Goal: Task Accomplishment & Management: Use online tool/utility

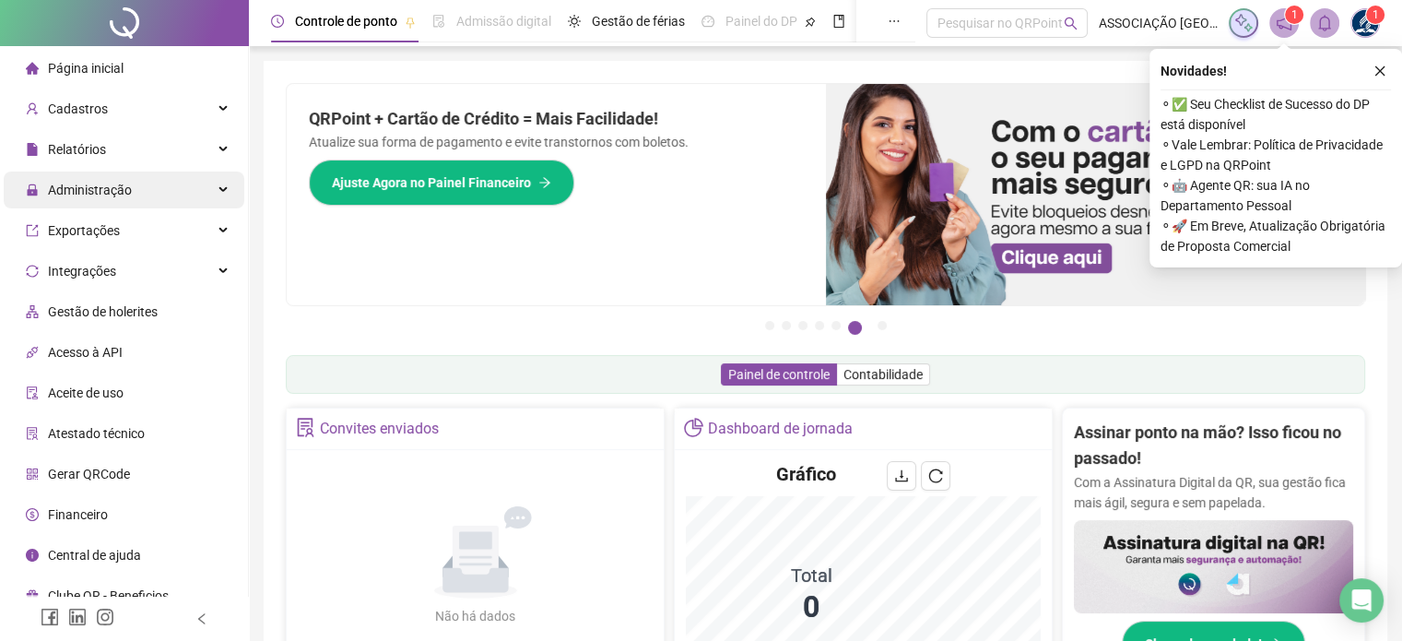
click at [91, 191] on span "Administração" at bounding box center [90, 189] width 84 height 15
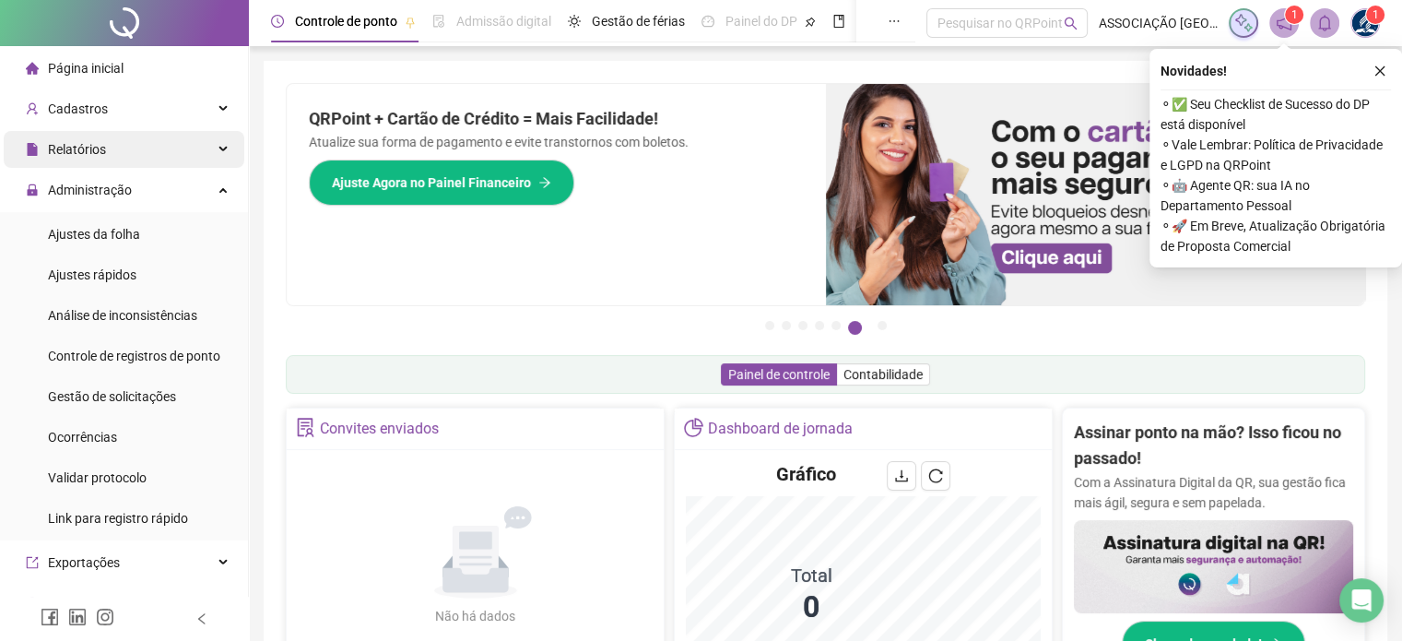
click at [94, 143] on span "Relatórios" at bounding box center [77, 149] width 58 height 15
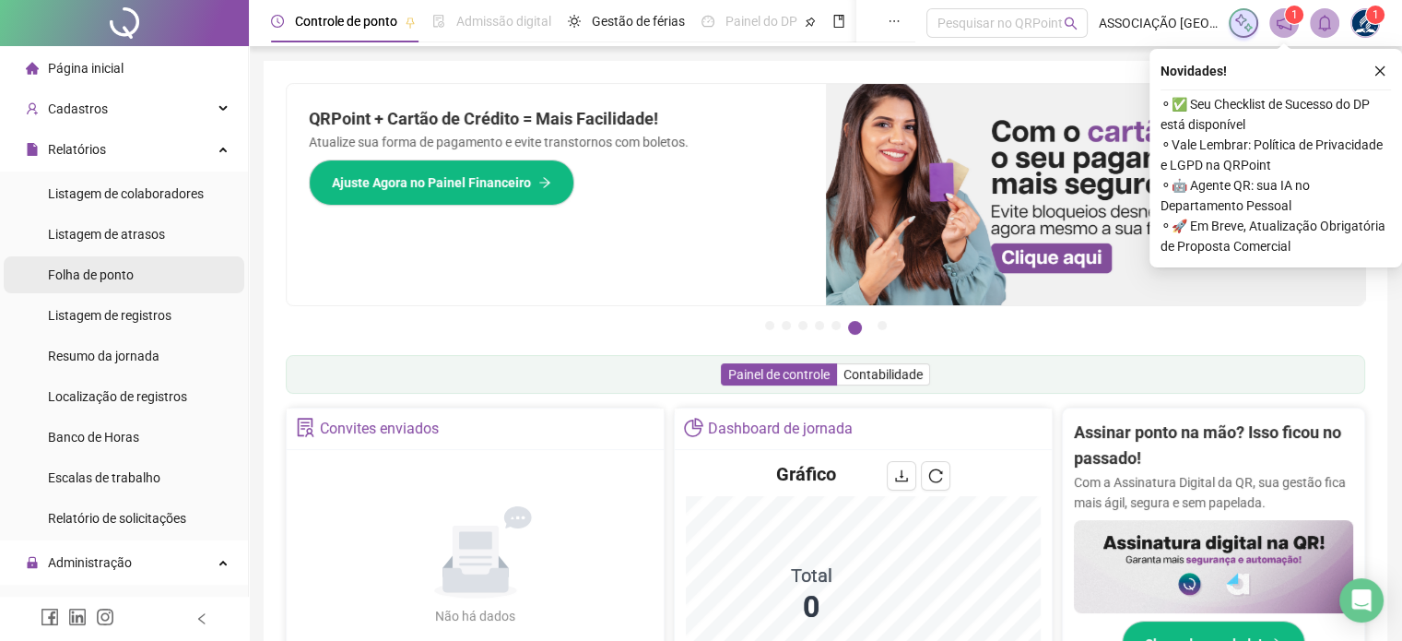
click at [111, 276] on span "Folha de ponto" at bounding box center [91, 274] width 86 height 15
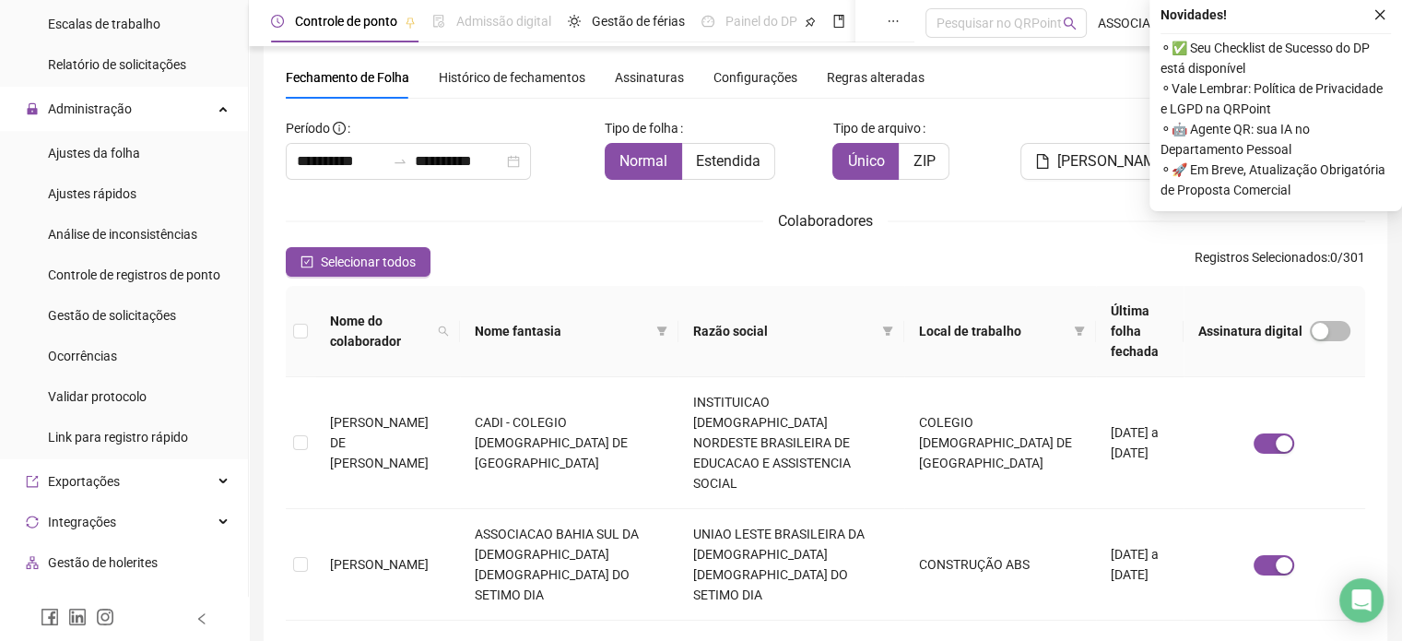
scroll to position [461, 0]
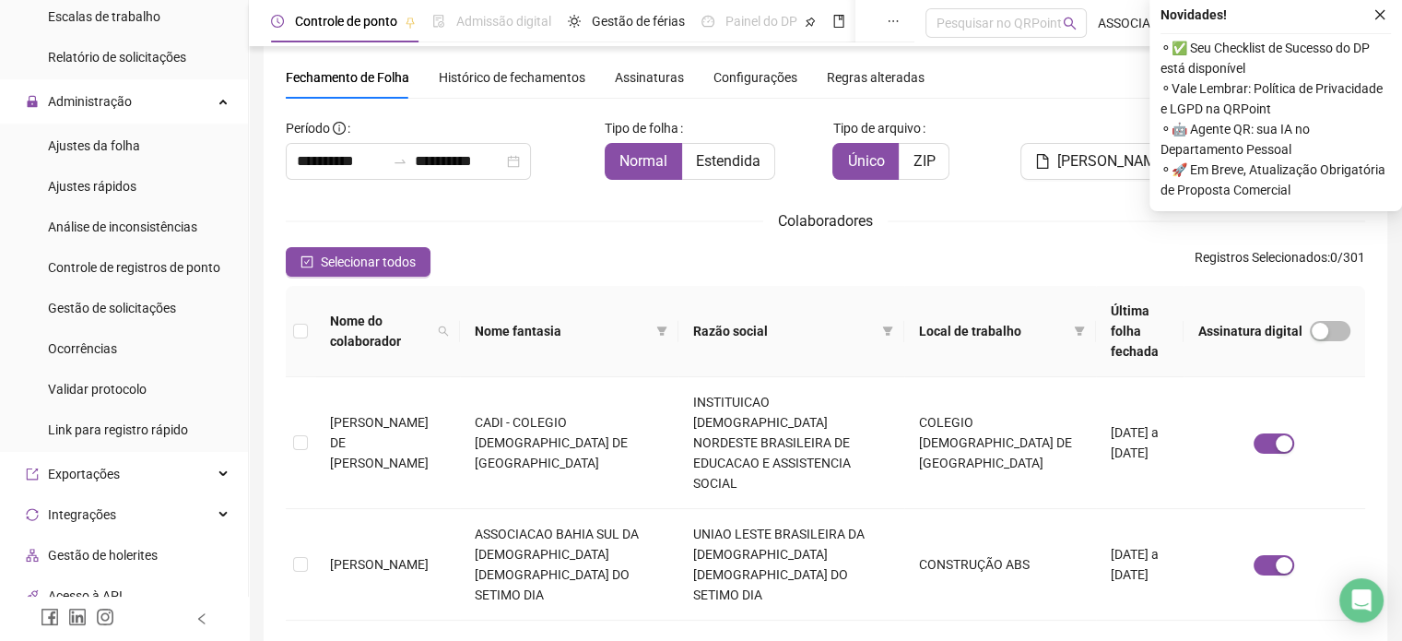
click at [677, 258] on div "Selecionar todos Registros Selecionados : 0 / 301" at bounding box center [825, 261] width 1079 height 29
click at [1386, 21] on button "button" at bounding box center [1380, 15] width 22 height 22
